Goal: Task Accomplishment & Management: Complete application form

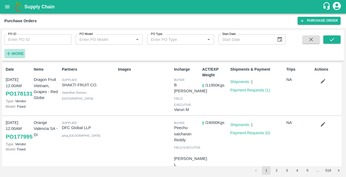
click at [14, 52] on strong "More" at bounding box center [18, 53] width 12 height 4
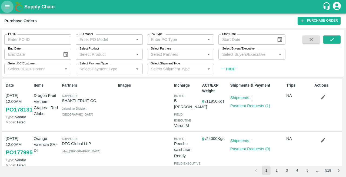
click at [8, 8] on icon "open drawer" at bounding box center [7, 7] width 6 height 6
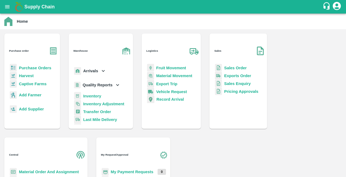
click at [33, 65] on p "Purchase Orders" at bounding box center [35, 68] width 32 height 6
click at [31, 66] on b "Purchase Orders" at bounding box center [35, 68] width 32 height 4
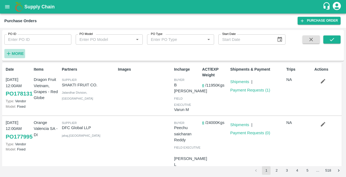
click at [13, 52] on strong "More" at bounding box center [18, 53] width 12 height 4
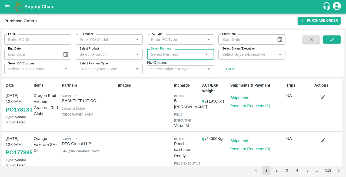
click at [166, 52] on input "Select Partners" at bounding box center [176, 54] width 55 height 7
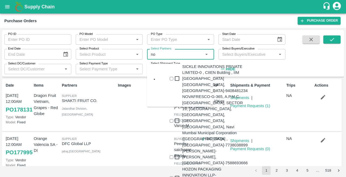
type input "n"
click at [25, 67] on input "Select DC/Customer" at bounding box center [33, 68] width 55 height 7
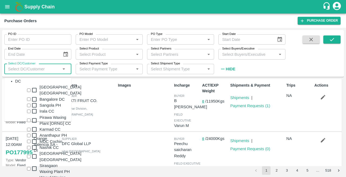
click at [238, 54] on input "Select Buyers/Executive" at bounding box center [247, 54] width 55 height 7
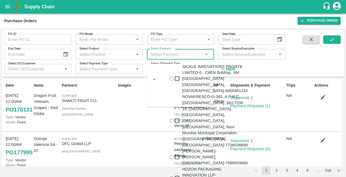
click at [178, 55] on input "Select Partners" at bounding box center [176, 54] width 55 height 7
click at [177, 56] on input "Select Partners" at bounding box center [176, 54] width 55 height 7
type input "n"
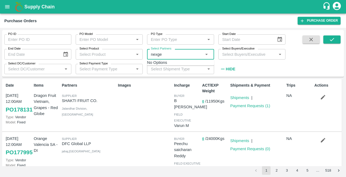
type input "nexgen"
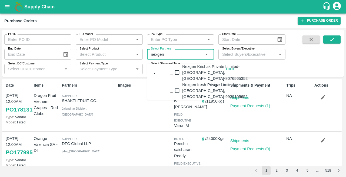
scroll to position [9, 0]
click at [170, 89] on input "checkbox" at bounding box center [172, 91] width 4 height 4
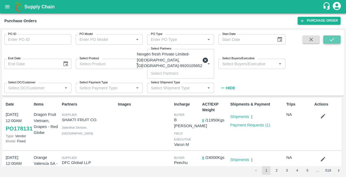
click at [334, 38] on icon "submit" at bounding box center [332, 39] width 6 height 6
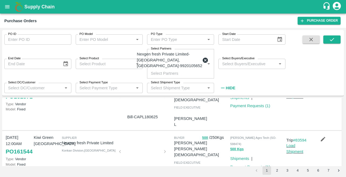
scroll to position [0, 0]
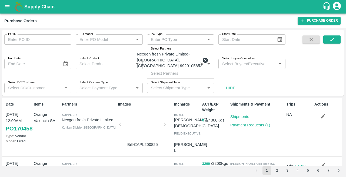
click at [203, 58] on icon at bounding box center [205, 60] width 5 height 5
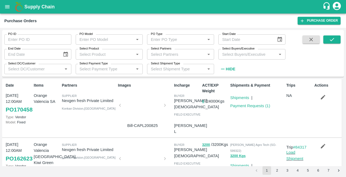
click at [162, 55] on input "Select Partners" at bounding box center [176, 54] width 55 height 7
type input "n"
type input "NOVA"
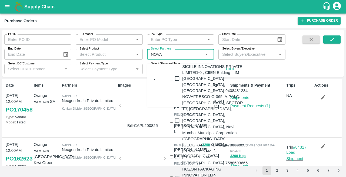
scroll to position [38, 0]
click at [182, 93] on div "NOVAFRESCO-G-365, A.P.M.C. FRUIT MARKET, SECTOR 19, TURBHE, VASHI, NAVI MUMBAI.…" at bounding box center [214, 120] width 65 height 54
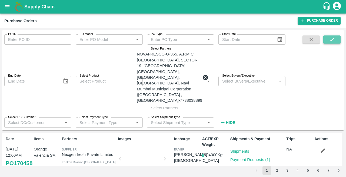
click at [330, 38] on icon "submit" at bounding box center [332, 39] width 6 height 6
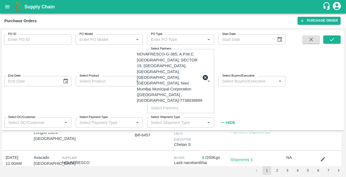
scroll to position [442, 0]
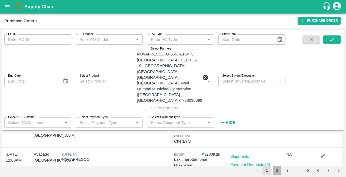
click at [277, 172] on button "2" at bounding box center [277, 170] width 9 height 9
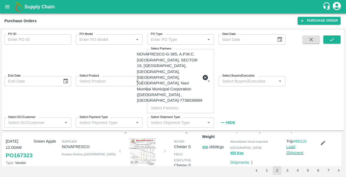
scroll to position [0, 0]
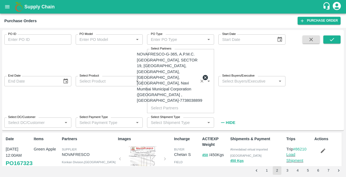
click at [202, 74] on icon at bounding box center [205, 77] width 6 height 6
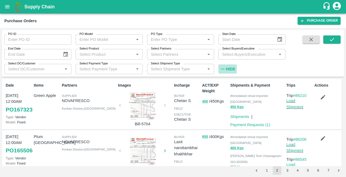
click at [228, 69] on strong "Hide" at bounding box center [230, 69] width 9 height 4
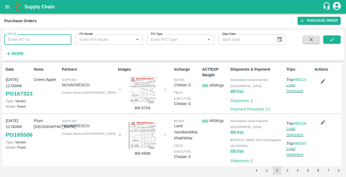
click at [25, 39] on input "PO ID" at bounding box center [37, 39] width 67 height 10
type input "176717"
click at [331, 41] on icon "submit" at bounding box center [332, 39] width 6 height 6
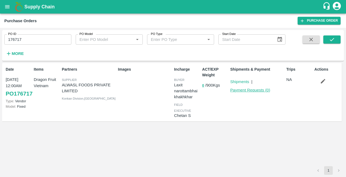
click at [246, 91] on link "Payment Requests ( 0 )" at bounding box center [250, 90] width 40 height 4
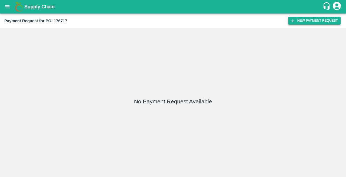
click at [315, 19] on button "New Payment Request" at bounding box center [314, 21] width 52 height 8
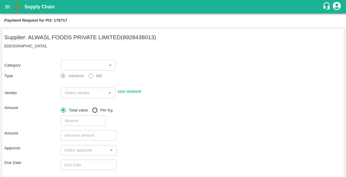
click at [82, 68] on body "Supply Chain Payment Request for PO: 176717 Supplier: ALWASL FOODS PRIVATE LIMI…" at bounding box center [173, 88] width 346 height 177
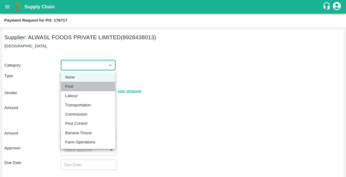
click at [69, 86] on p "Fruit" at bounding box center [69, 86] width 8 height 6
type input "1"
type input "ALWASL FOODS PRIVATE LIMITED - 8928438013(Supplier)"
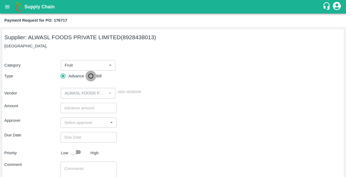
click at [88, 77] on input "Bill" at bounding box center [90, 76] width 11 height 11
radio input "true"
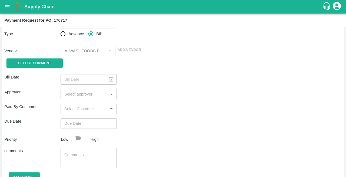
scroll to position [42, 0]
click at [109, 78] on div "​" at bounding box center [89, 79] width 56 height 10
click at [81, 93] on input "input" at bounding box center [84, 93] width 44 height 7
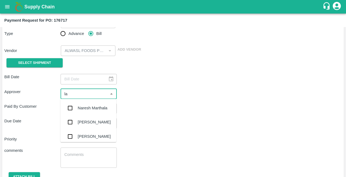
type input "l"
type input "neet"
click at [77, 120] on div "[PERSON_NAME][DEMOGRAPHIC_DATA]" at bounding box center [88, 122] width 56 height 15
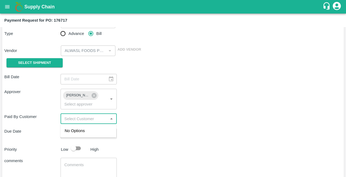
click at [85, 121] on input "input" at bounding box center [84, 118] width 44 height 7
click at [90, 119] on input "input" at bounding box center [84, 118] width 44 height 7
type input "a"
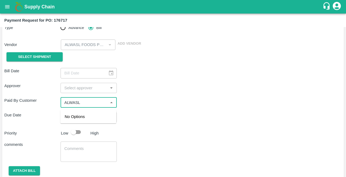
scroll to position [46, 0]
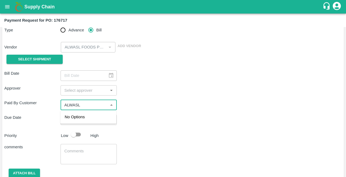
type input "ALWASL"
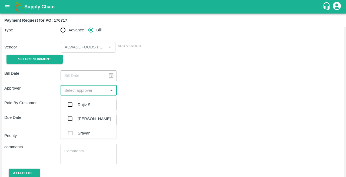
click at [71, 90] on input "input" at bounding box center [84, 90] width 44 height 7
type input "NEETI"
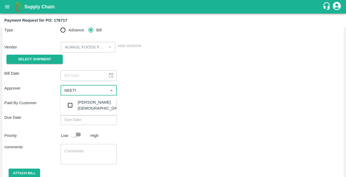
click at [70, 106] on input "checkbox" at bounding box center [70, 105] width 11 height 11
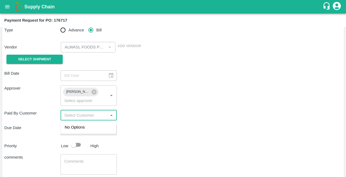
click at [81, 115] on input "input" at bounding box center [84, 115] width 44 height 7
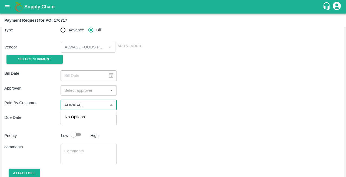
click at [80, 116] on span "No Options" at bounding box center [75, 117] width 20 height 4
type input "ALWASAL"
click at [168, 106] on div "Paid By Customer ​" at bounding box center [172, 105] width 337 height 10
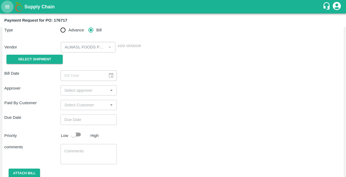
click at [5, 8] on icon "open drawer" at bounding box center [7, 7] width 6 height 6
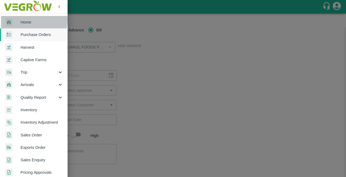
click at [24, 20] on span "Home" at bounding box center [42, 22] width 43 height 6
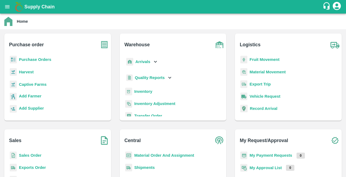
click at [31, 61] on b "Purchase Orders" at bounding box center [35, 59] width 32 height 4
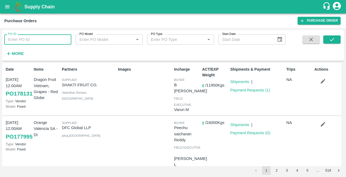
click at [21, 42] on input "PO ID" at bounding box center [37, 39] width 67 height 10
type input "176717"
click at [328, 39] on button "submit" at bounding box center [331, 39] width 17 height 8
